Goal: Complete application form: Complete application form

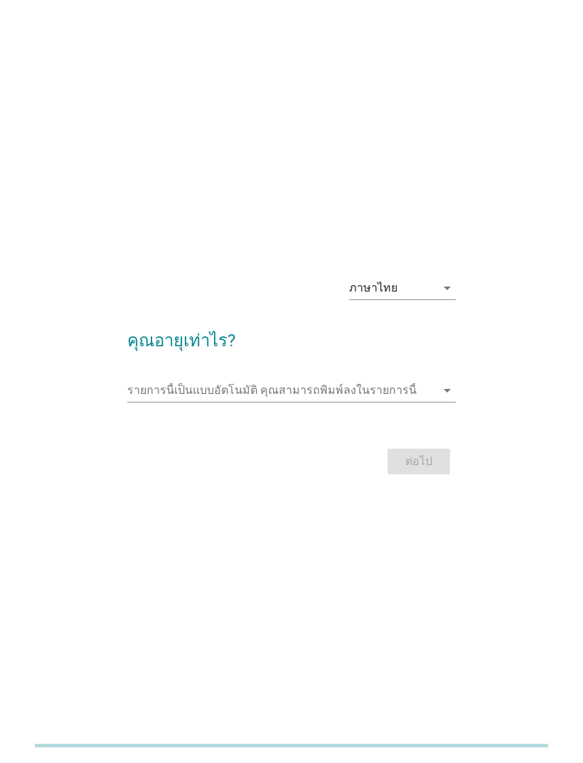
scroll to position [11, 0]
click at [449, 296] on icon "arrow_drop_down" at bounding box center [447, 287] width 17 height 17
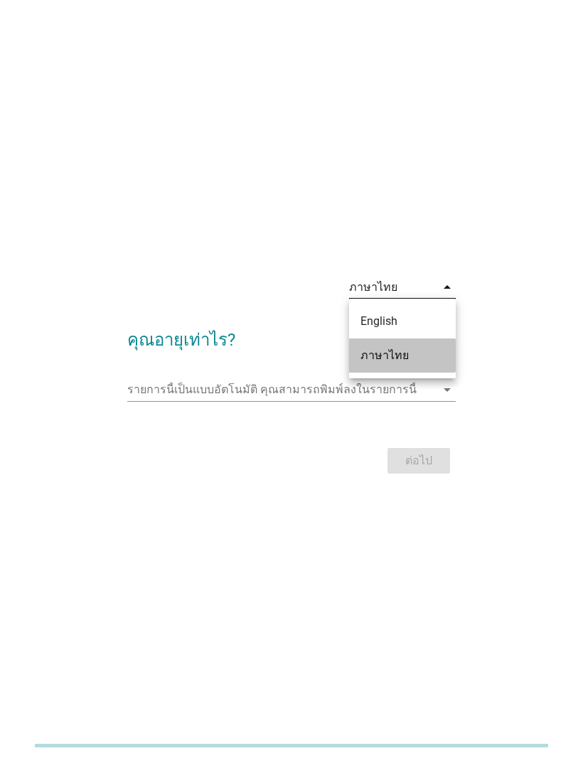
click at [433, 359] on div "ภาษาไทย" at bounding box center [402, 355] width 84 height 17
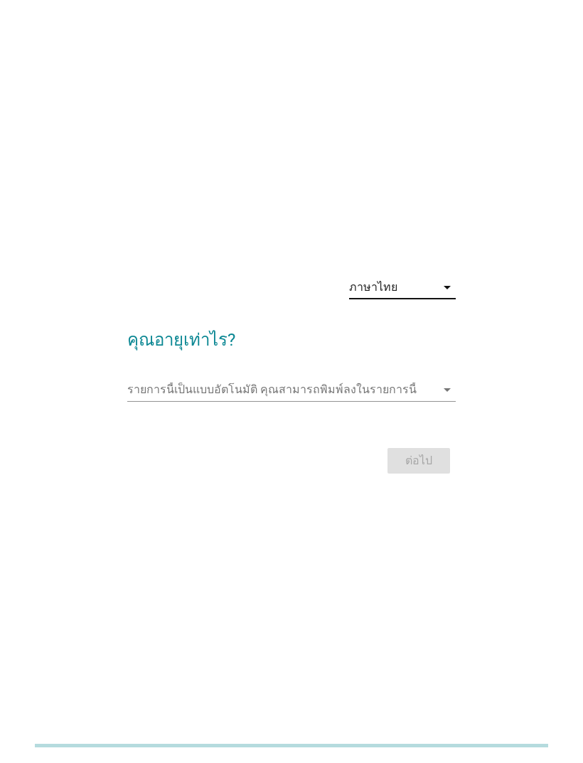
click at [163, 401] on input "รายการนี้เป็นแบบอัตโนมัติ คุณสามารถพิมพ์ลงในรายการนี้" at bounding box center [281, 389] width 308 height 23
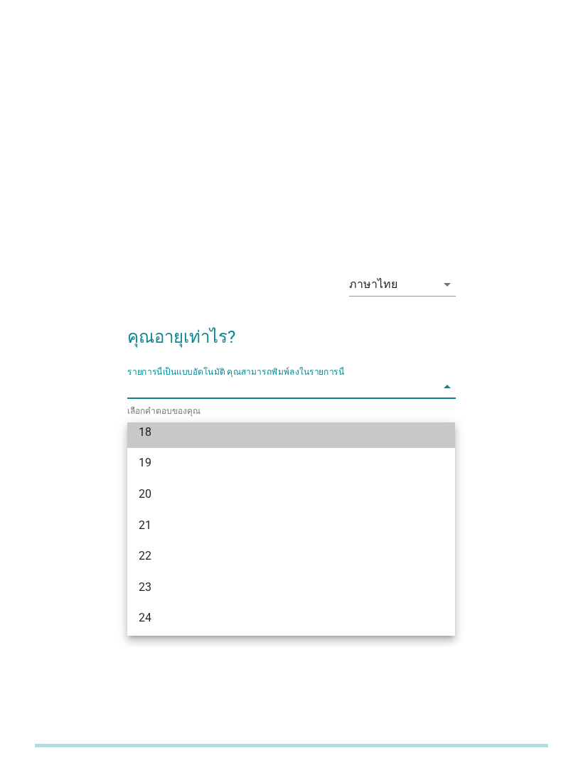
scroll to position [12, 0]
click at [140, 435] on div "18" at bounding box center [278, 431] width 279 height 17
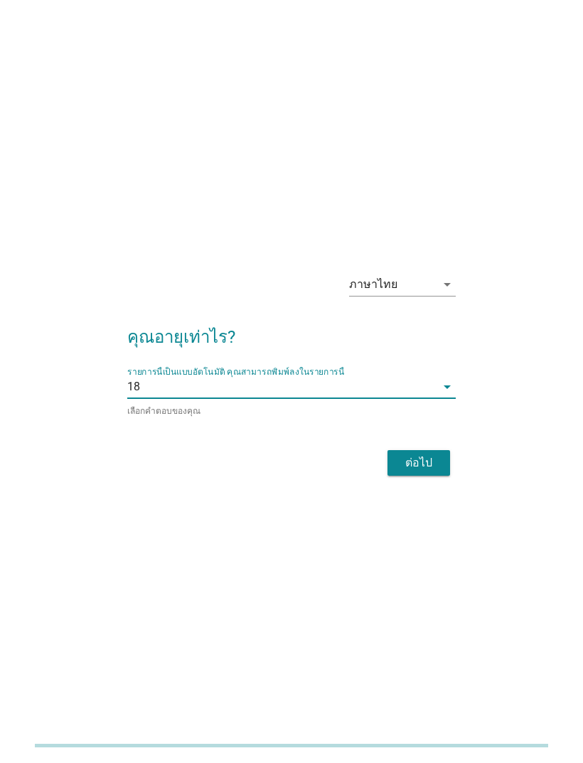
click at [404, 471] on div "ต่อไป" at bounding box center [419, 462] width 40 height 17
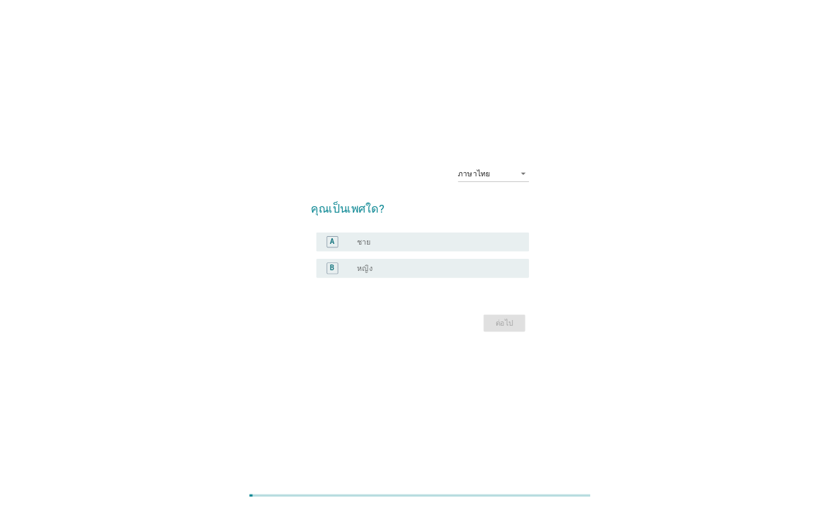
scroll to position [0, 0]
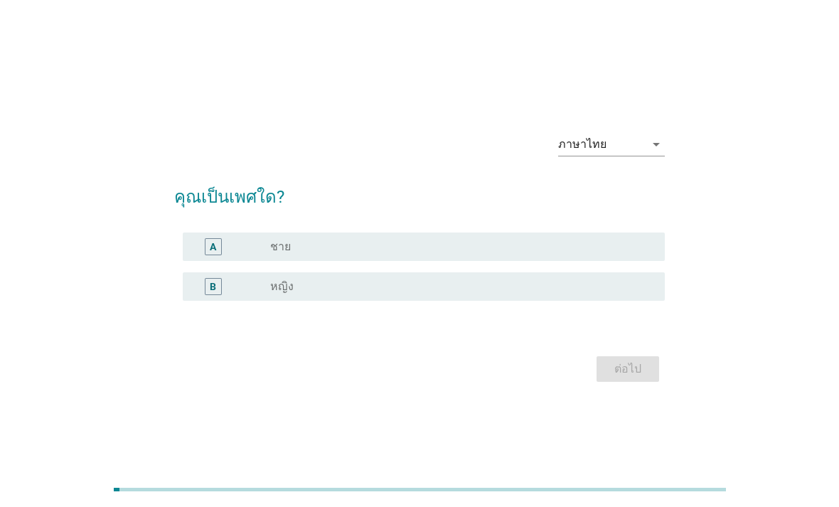
click at [795, 469] on div "ภาษาไทย arrow_drop_down คุณเป็นเพศใด? A radio_button_unchecked ชาย B radio_butt…" at bounding box center [419, 253] width 839 height 507
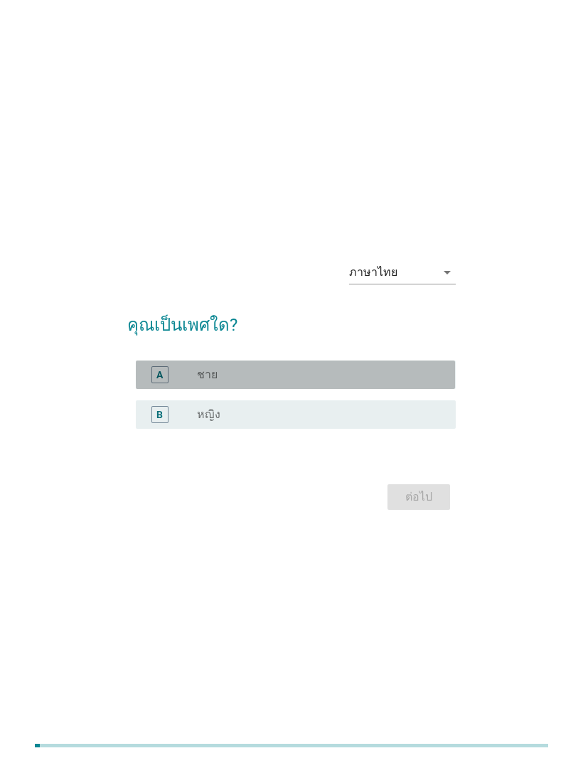
click at [414, 389] on div "A radio_button_unchecked ชาย" at bounding box center [295, 374] width 319 height 28
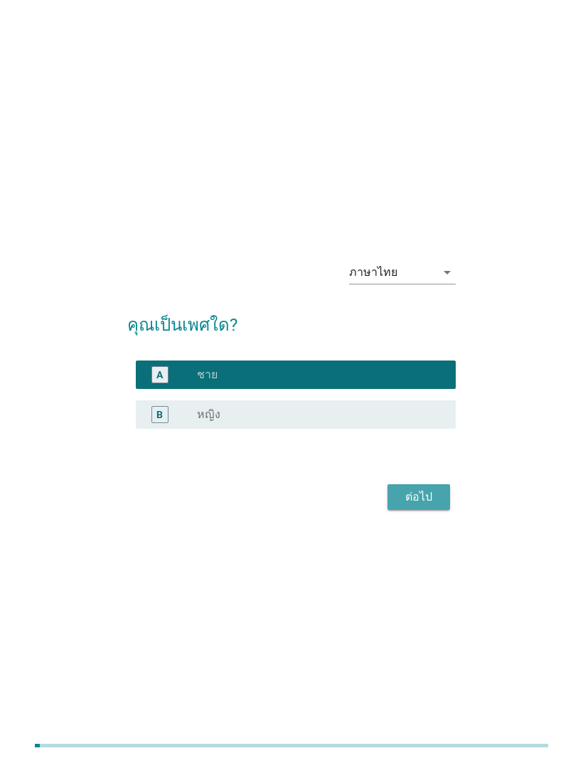
click at [431, 505] on div "ต่อไป" at bounding box center [419, 496] width 40 height 17
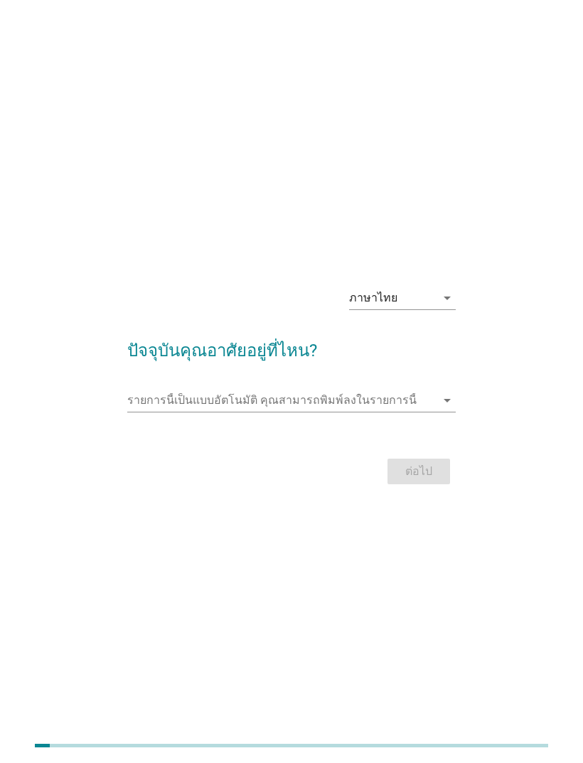
click at [158, 412] on input "รายการนี้เป็นแบบอัตโนมัติ คุณสามารถพิมพ์ลงในรายการนี้" at bounding box center [281, 400] width 308 height 23
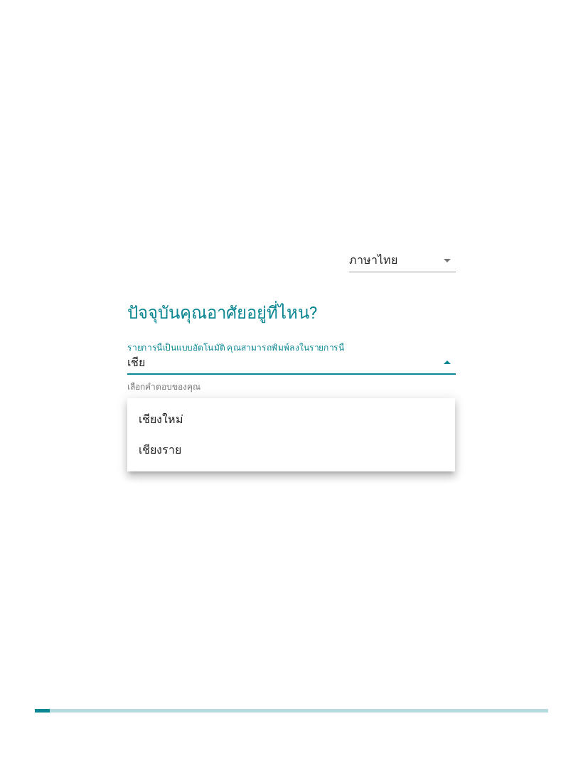
type input "เชียง"
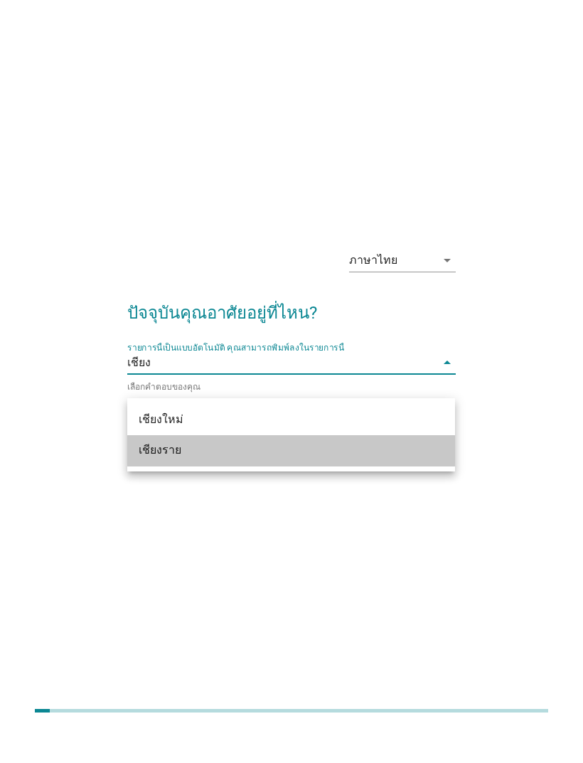
click at [151, 476] on div "เชียงราย" at bounding box center [278, 484] width 279 height 17
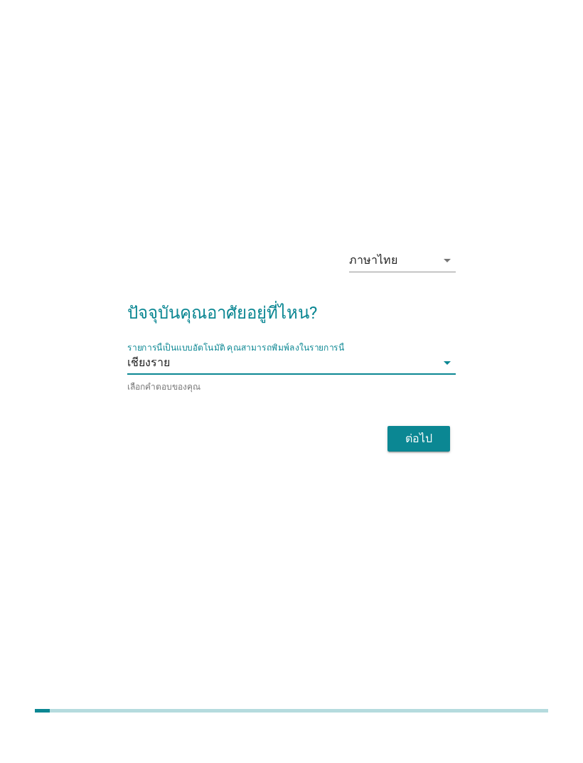
click at [432, 461] on button "ต่อไป" at bounding box center [418, 474] width 63 height 26
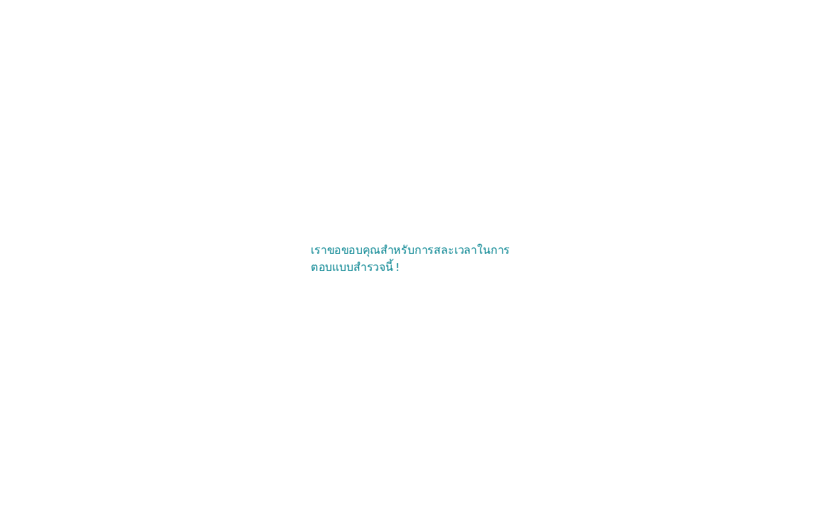
scroll to position [43, 0]
